Goal: Transaction & Acquisition: Purchase product/service

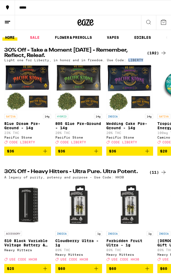
click at [0, 156] on div "SATIVA 14g Blue Dream Pre-Ground - 14g 23% THC Pacific Stone Deal Created with …" at bounding box center [85, 109] width 171 height 91
